Goal: Transaction & Acquisition: Download file/media

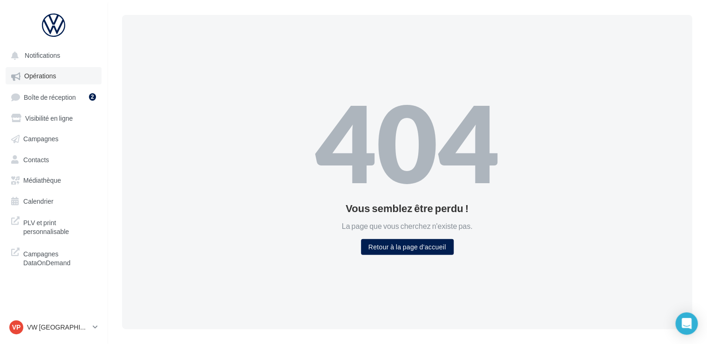
click at [54, 81] on link "Opérations" at bounding box center [54, 75] width 96 height 17
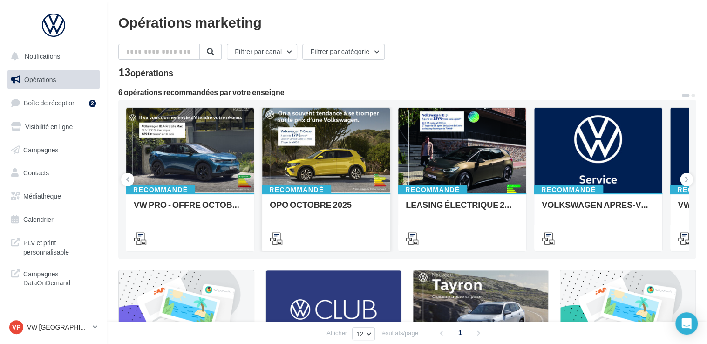
click at [320, 162] on div at bounding box center [326, 151] width 128 height 86
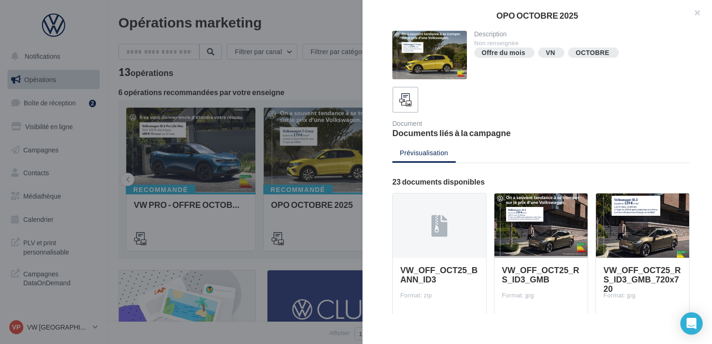
scroll to position [93, 0]
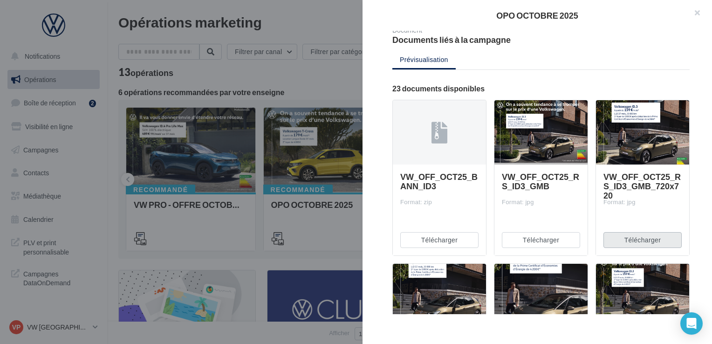
click at [639, 239] on button "Télécharger" at bounding box center [642, 240] width 78 height 16
click at [374, 216] on div "Description Non renseignée Offre du mois VN OCTOBRE Document Documents liés à l…" at bounding box center [540, 172] width 357 height 283
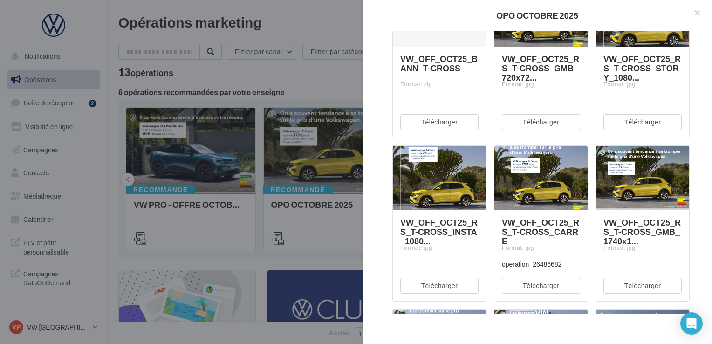
scroll to position [559, 0]
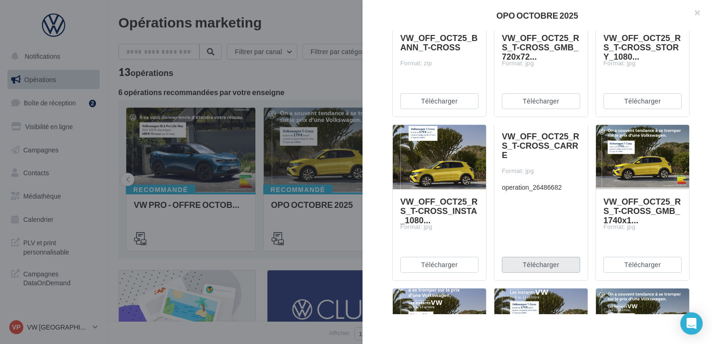
click at [536, 264] on button "Télécharger" at bounding box center [541, 265] width 78 height 16
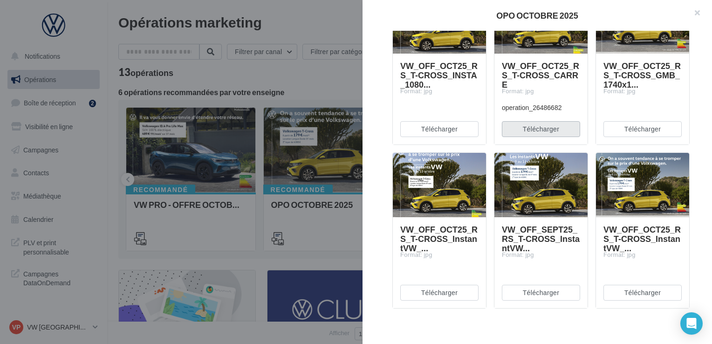
scroll to position [699, 0]
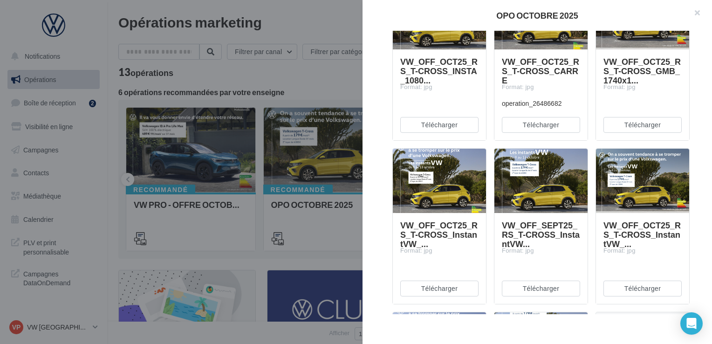
click at [356, 234] on div at bounding box center [356, 172] width 712 height 344
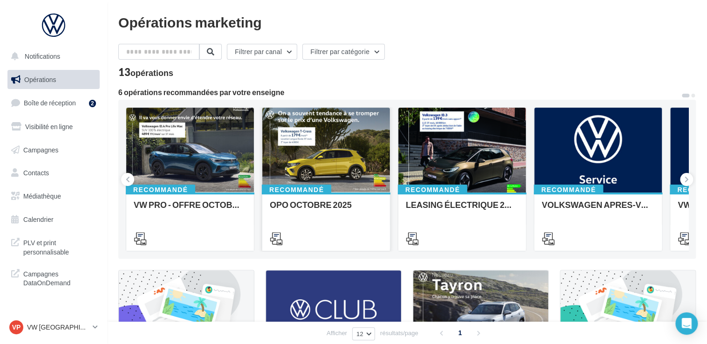
click at [354, 174] on div at bounding box center [326, 151] width 128 height 86
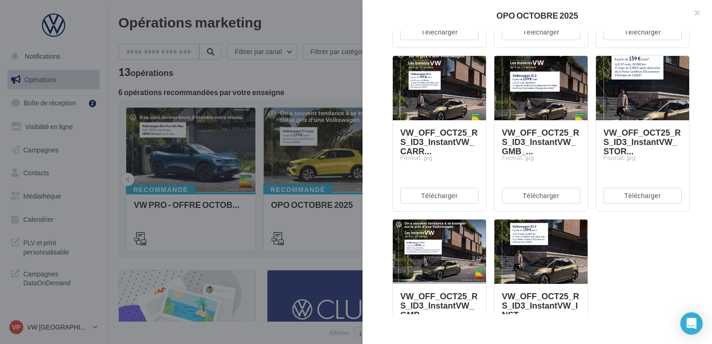
scroll to position [1164, 0]
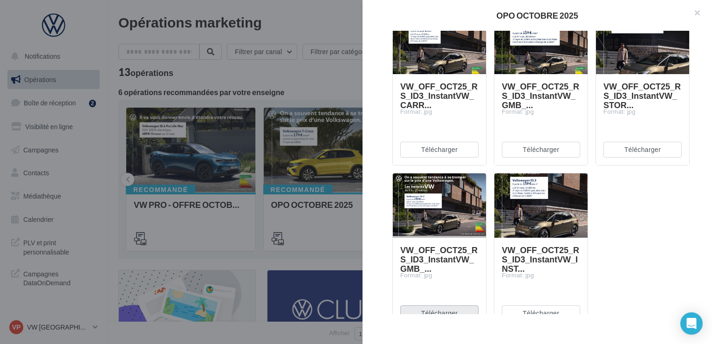
click at [459, 312] on button "Télécharger" at bounding box center [439, 313] width 78 height 16
click at [539, 148] on button "Télécharger" at bounding box center [541, 150] width 78 height 16
